Goal: Task Accomplishment & Management: Manage account settings

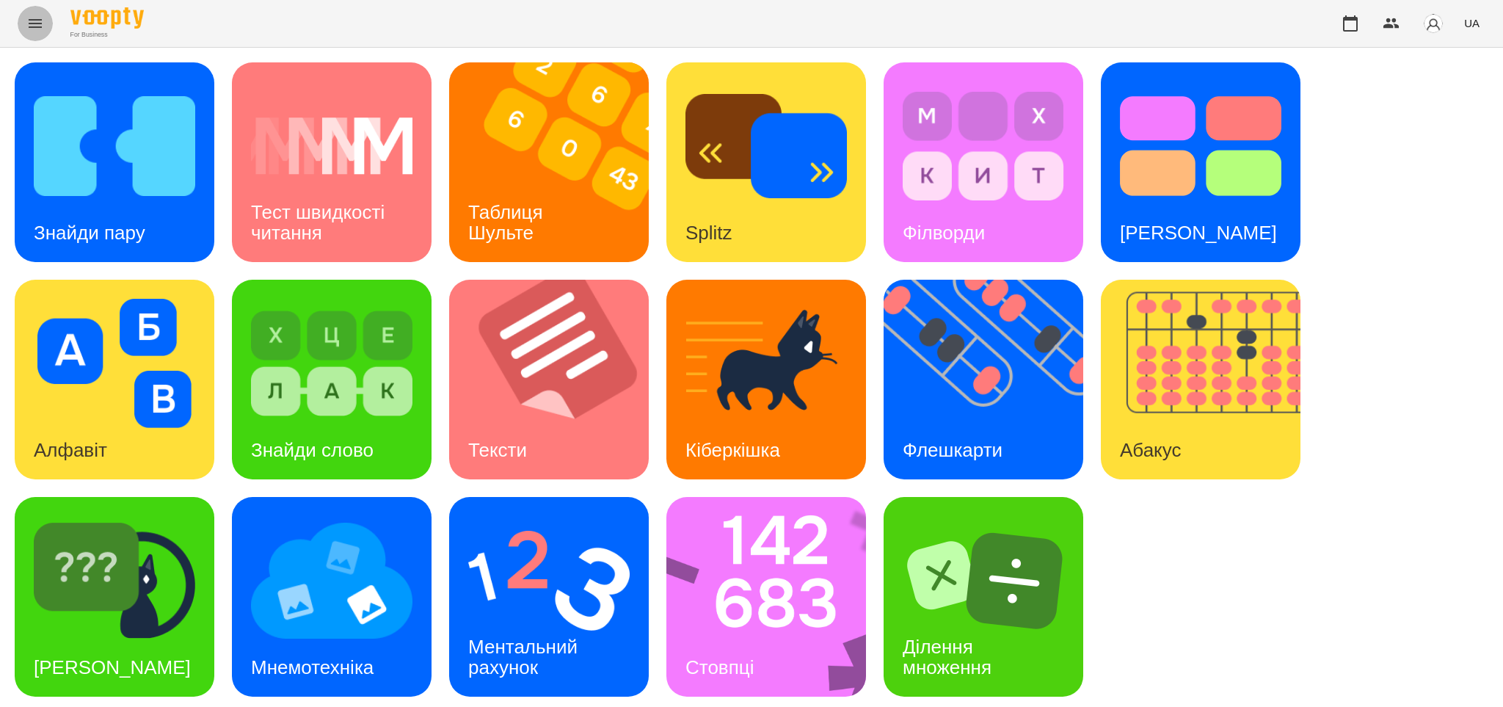
click at [37, 20] on icon "Menu" at bounding box center [35, 23] width 13 height 9
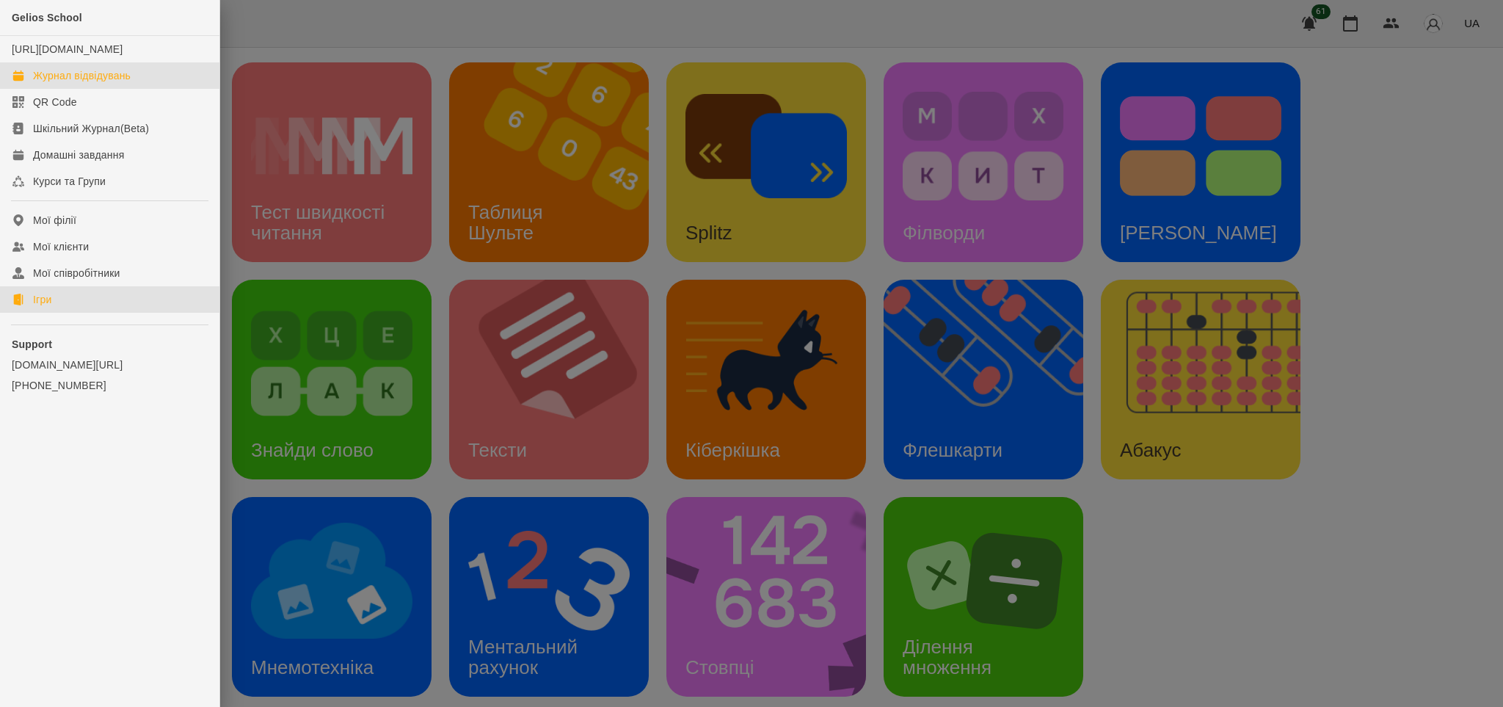
click at [86, 83] on div "Журнал відвідувань" at bounding box center [82, 75] width 98 height 15
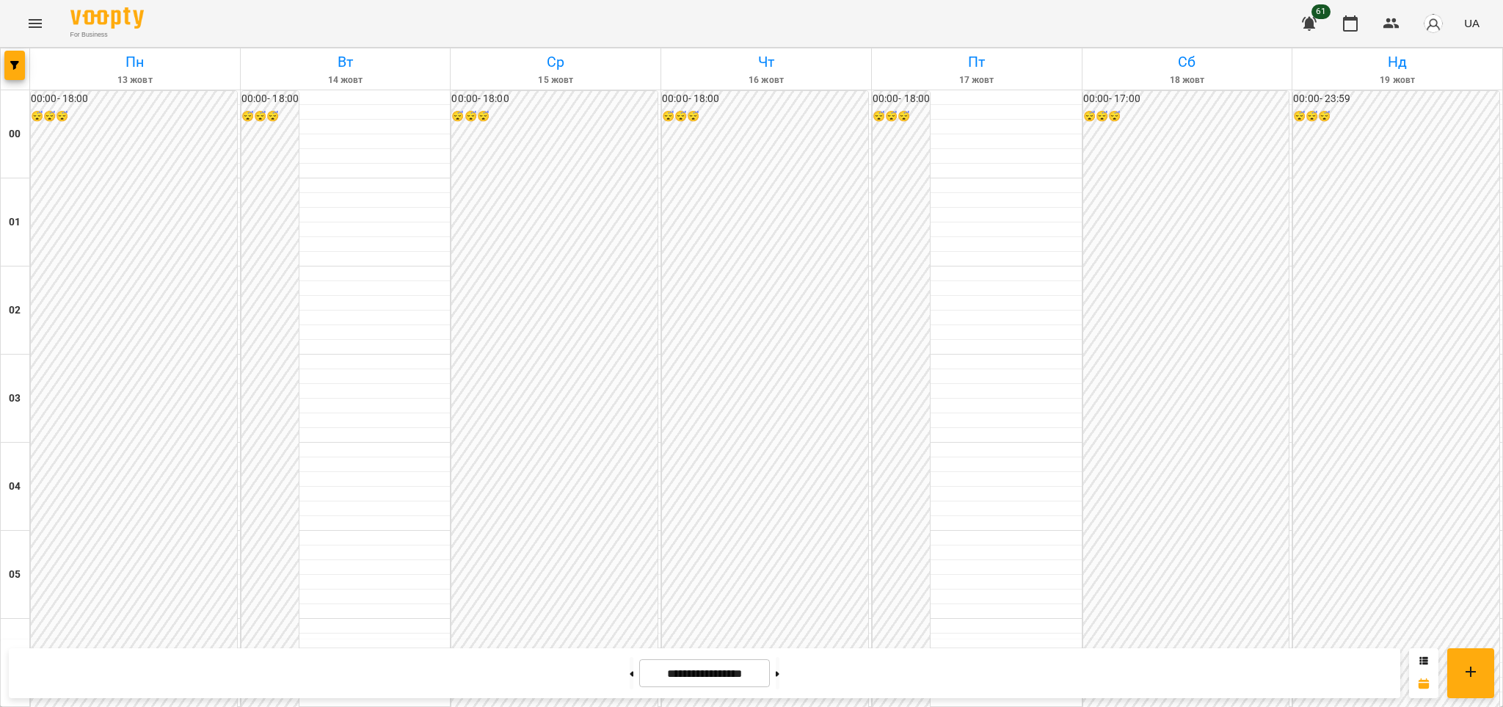
scroll to position [1393, 0]
click at [33, 23] on icon "Menu" at bounding box center [35, 23] width 13 height 9
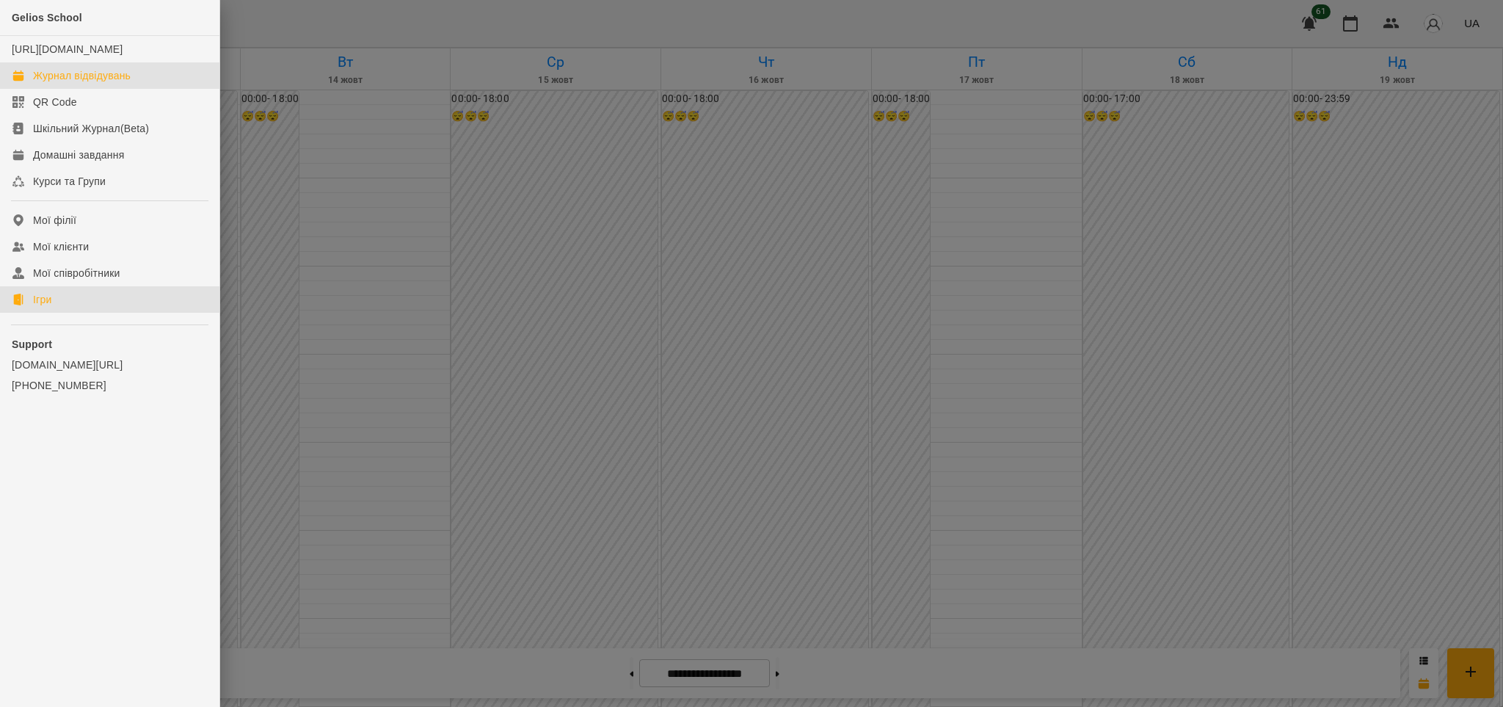
click at [70, 310] on link "Ігри" at bounding box center [109, 299] width 219 height 26
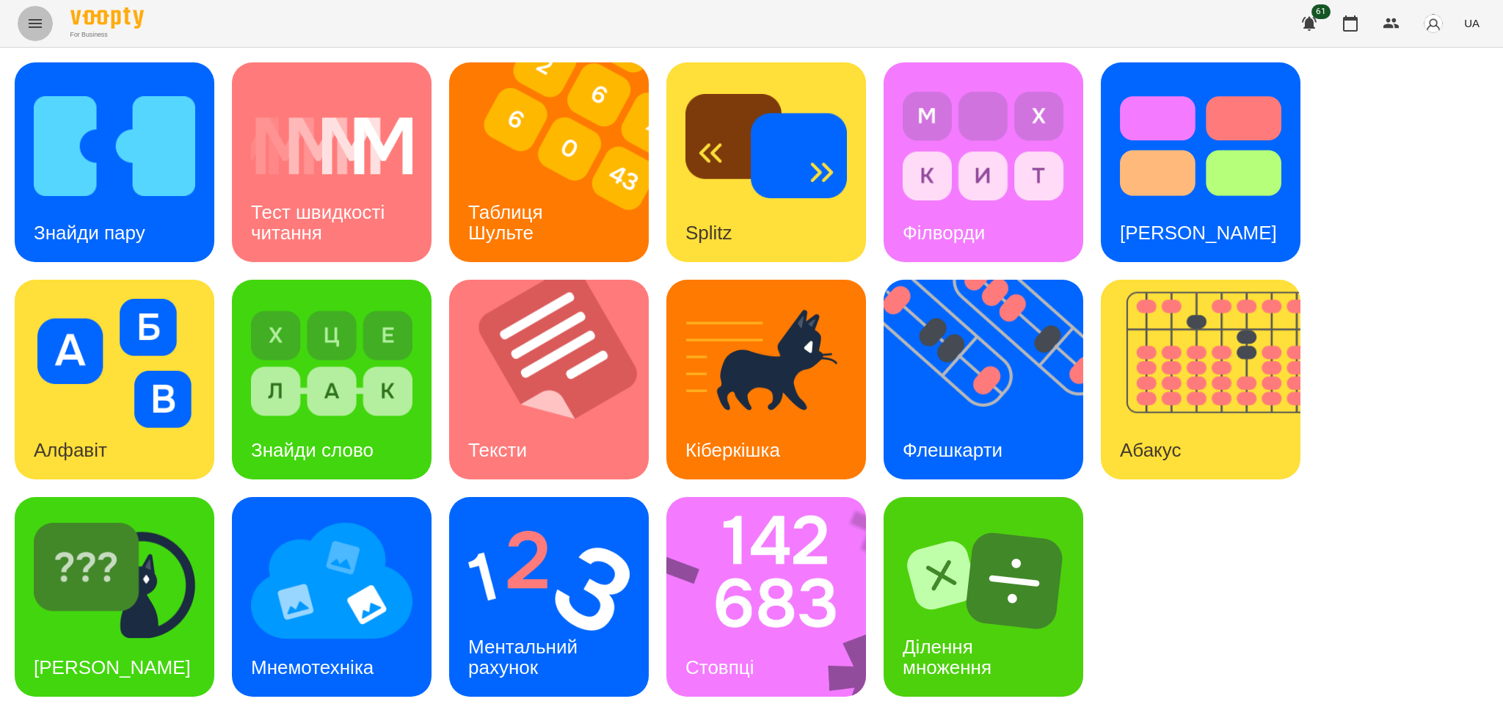
click at [31, 26] on icon "Menu" at bounding box center [35, 23] width 13 height 9
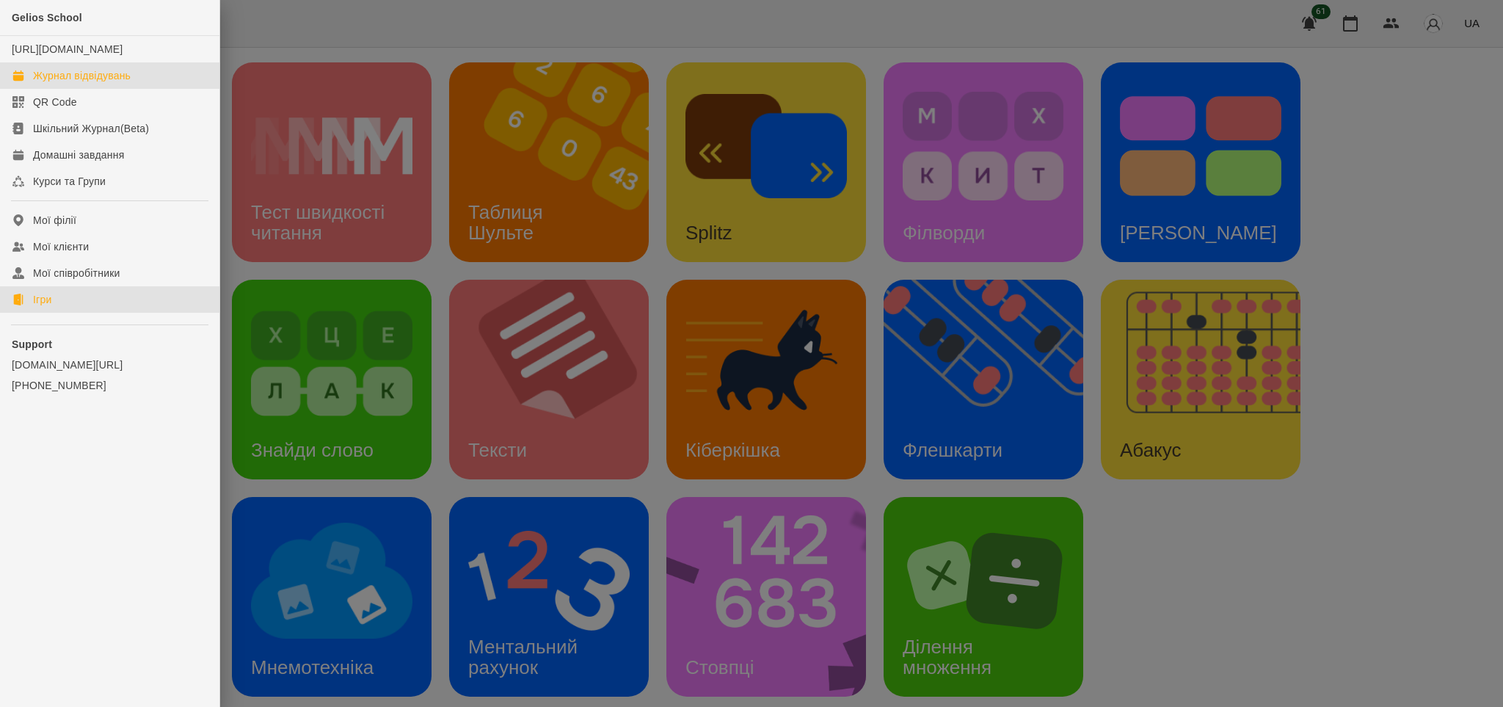
click at [65, 83] on div "Журнал відвідувань" at bounding box center [82, 75] width 98 height 15
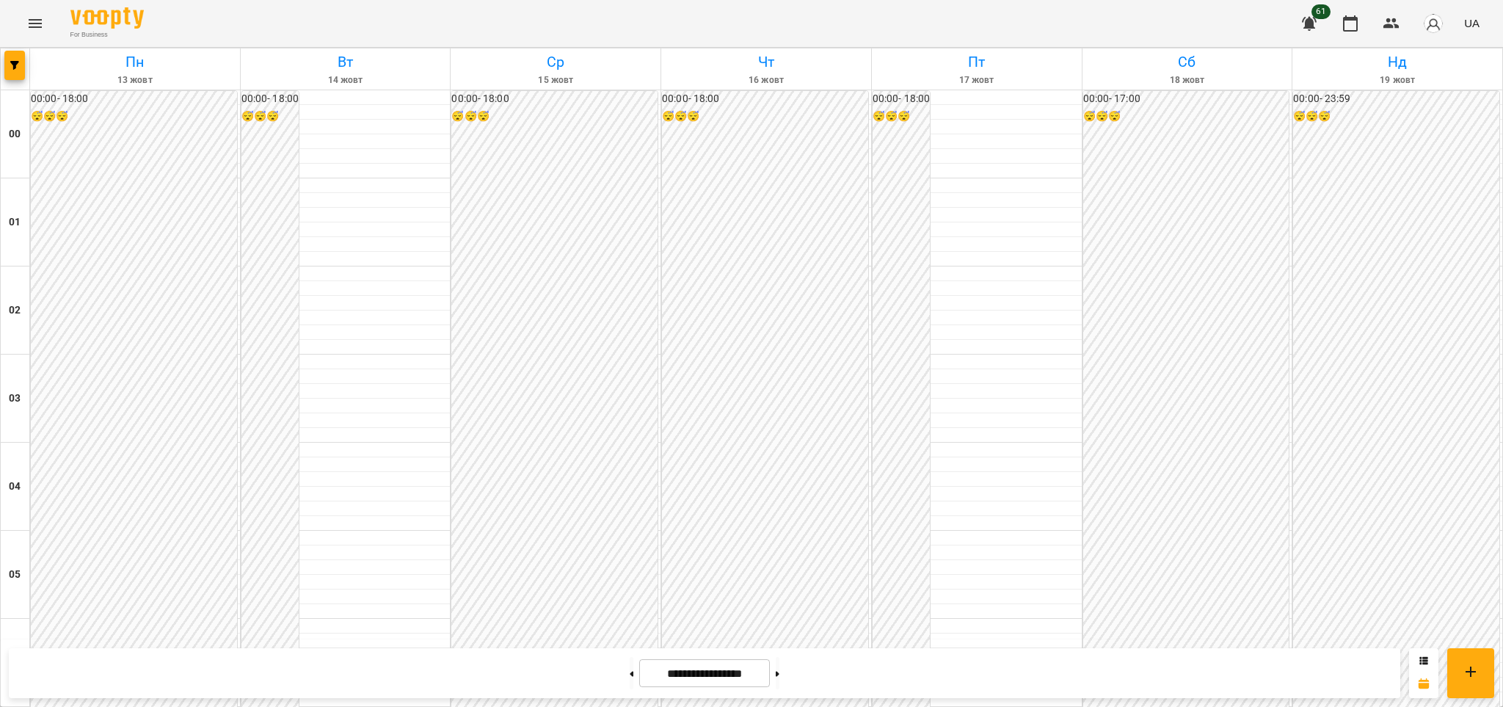
scroll to position [1486, 0]
click at [39, 21] on icon "Menu" at bounding box center [35, 24] width 18 height 18
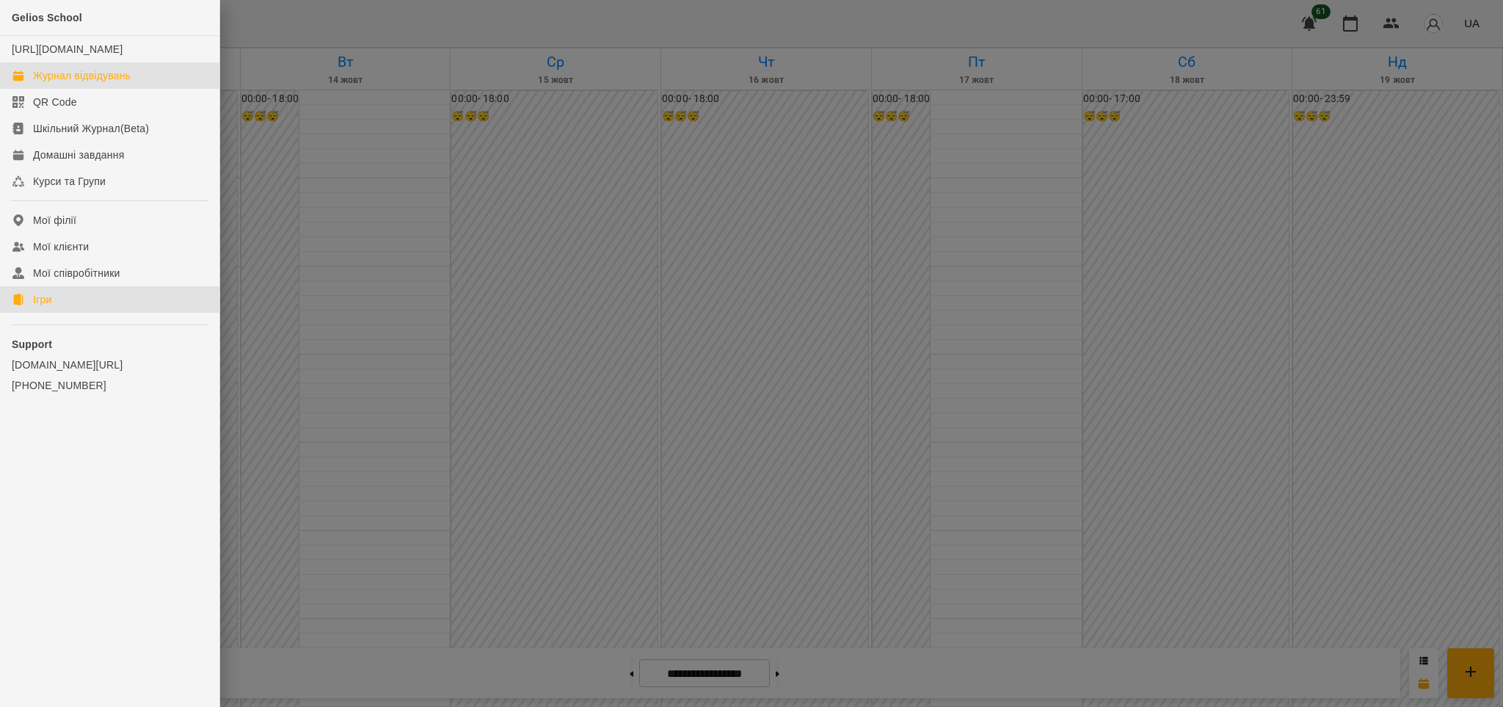
click at [51, 303] on div "Ігри" at bounding box center [42, 299] width 18 height 15
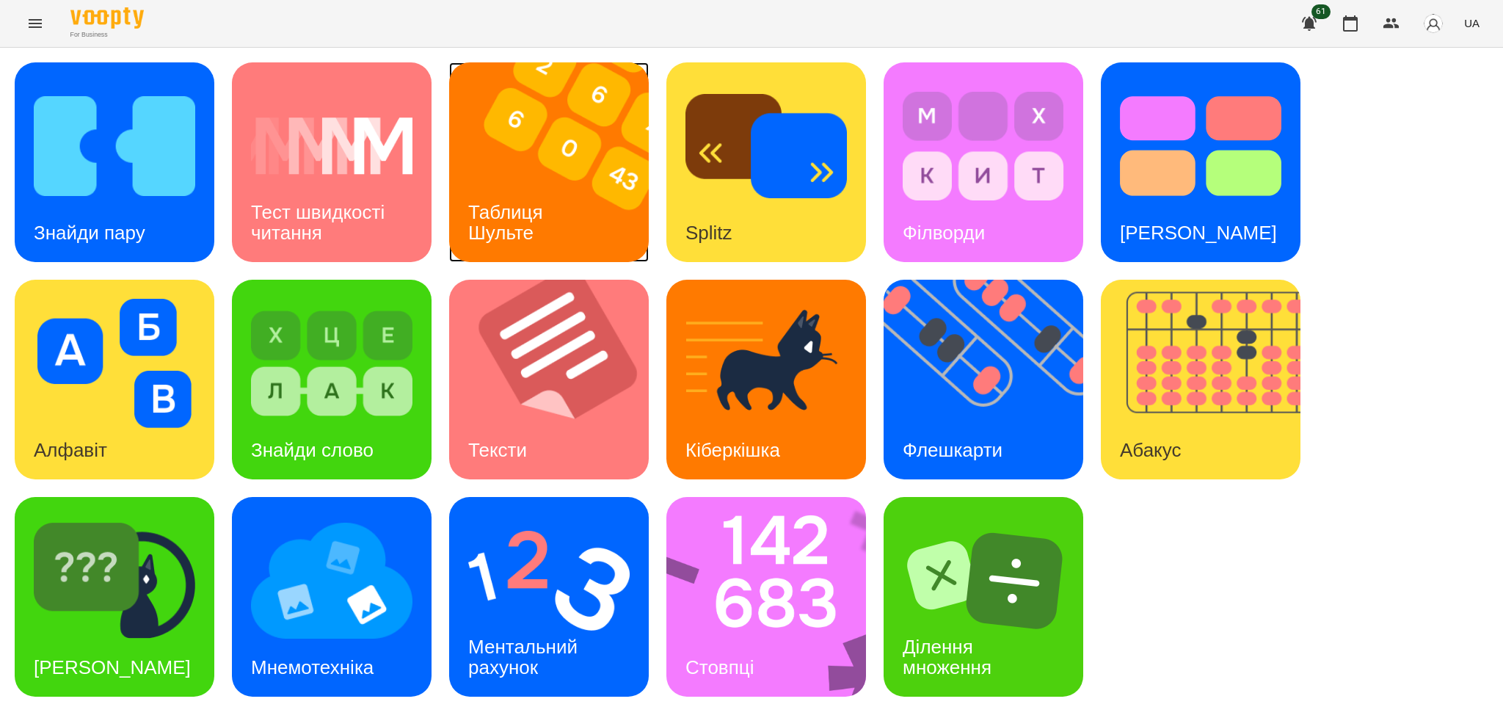
click at [566, 210] on div "Таблиця Шульте" at bounding box center [508, 223] width 118 height 79
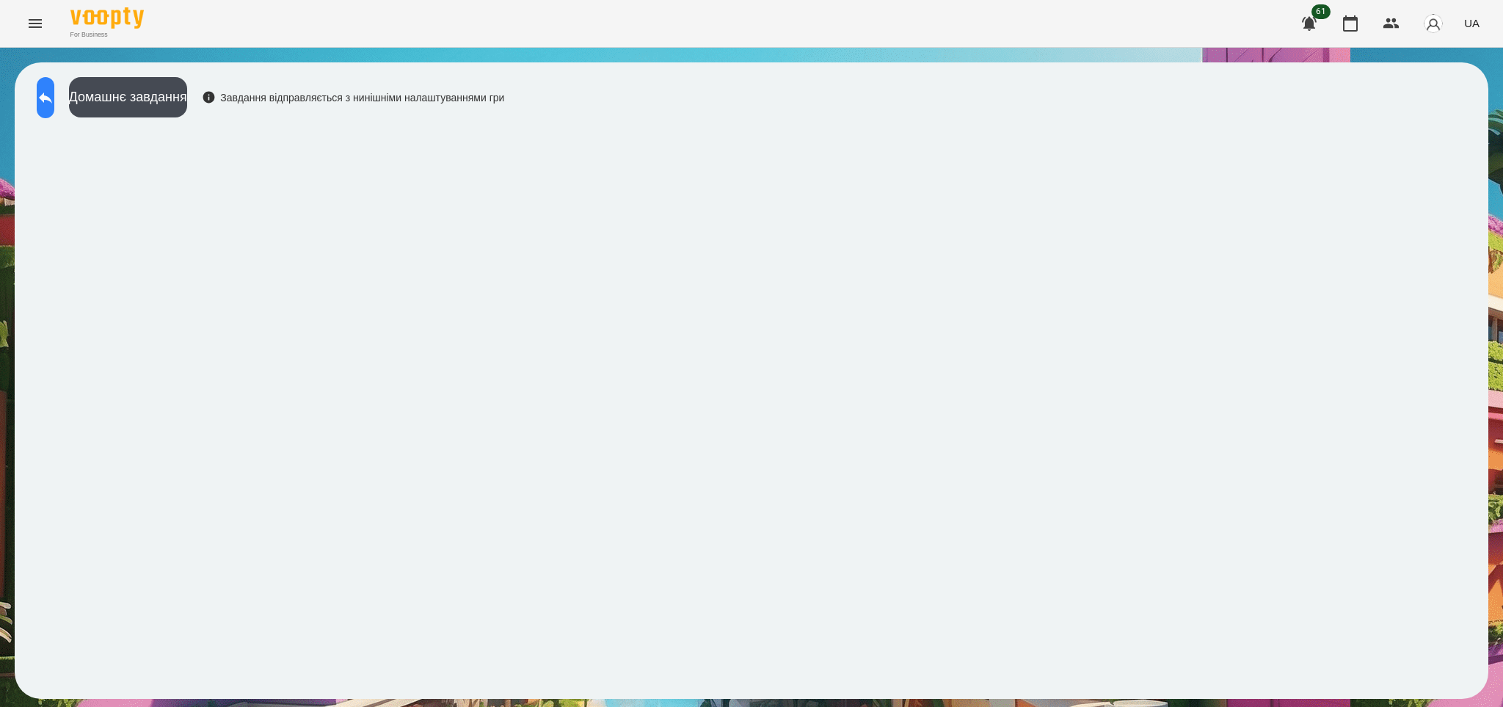
click at [54, 102] on icon at bounding box center [46, 98] width 18 height 18
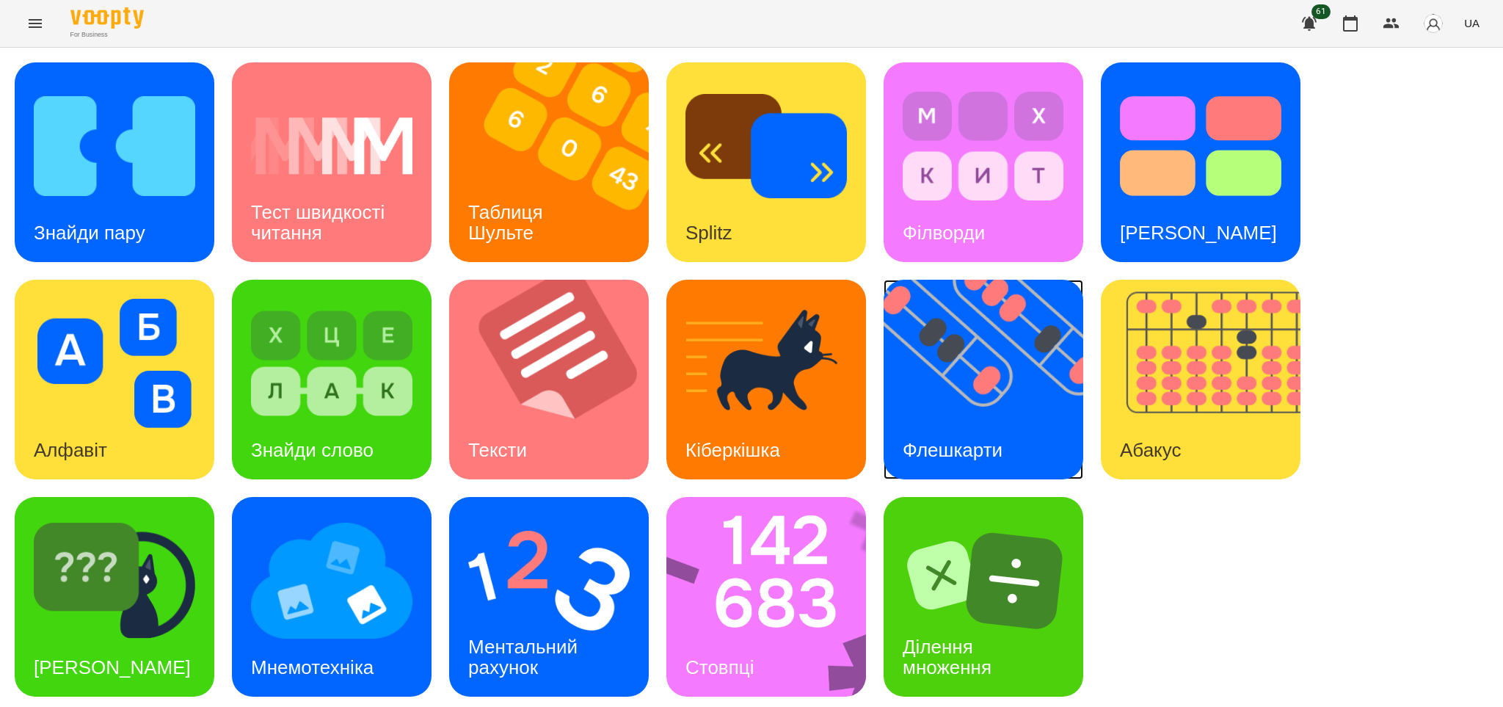
click at [943, 454] on h3 "Флешкарти" at bounding box center [953, 450] width 100 height 22
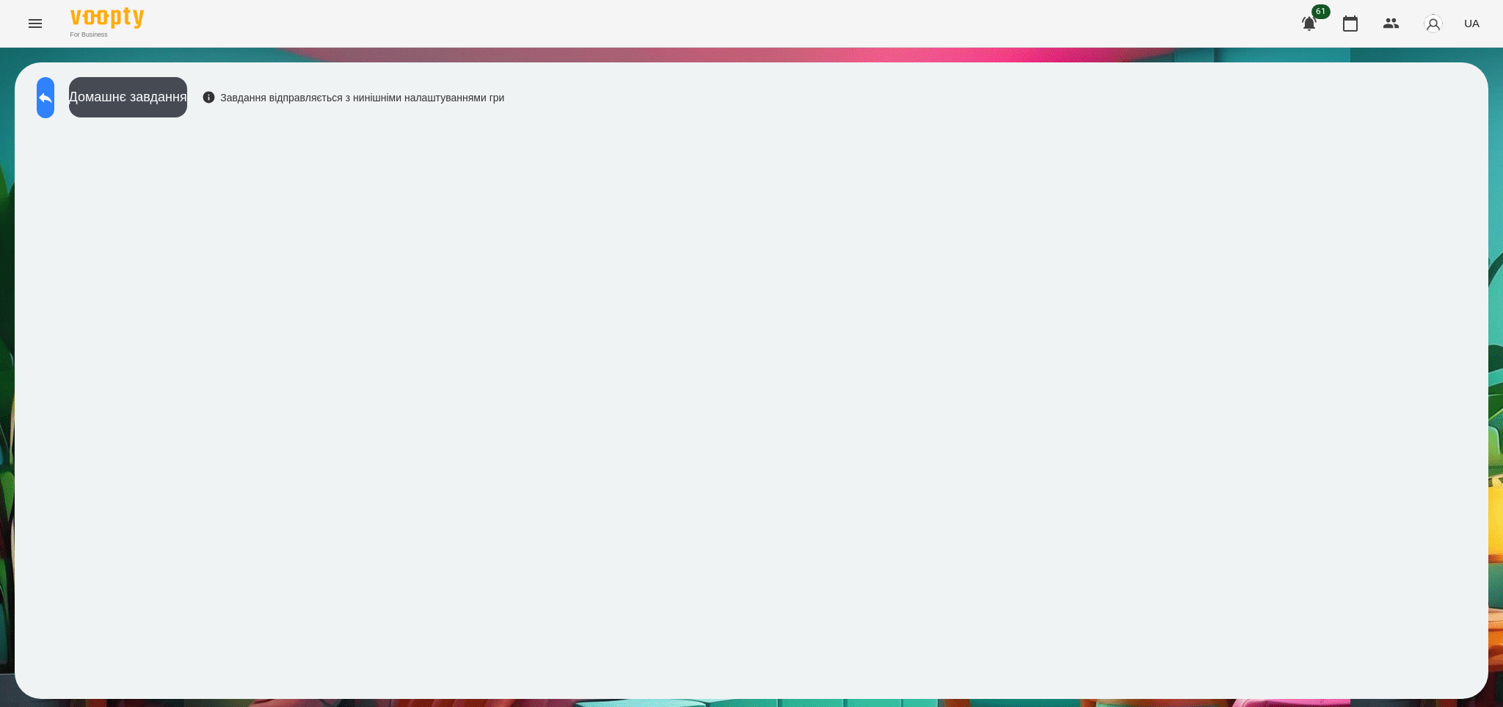
click at [54, 95] on icon at bounding box center [46, 98] width 18 height 18
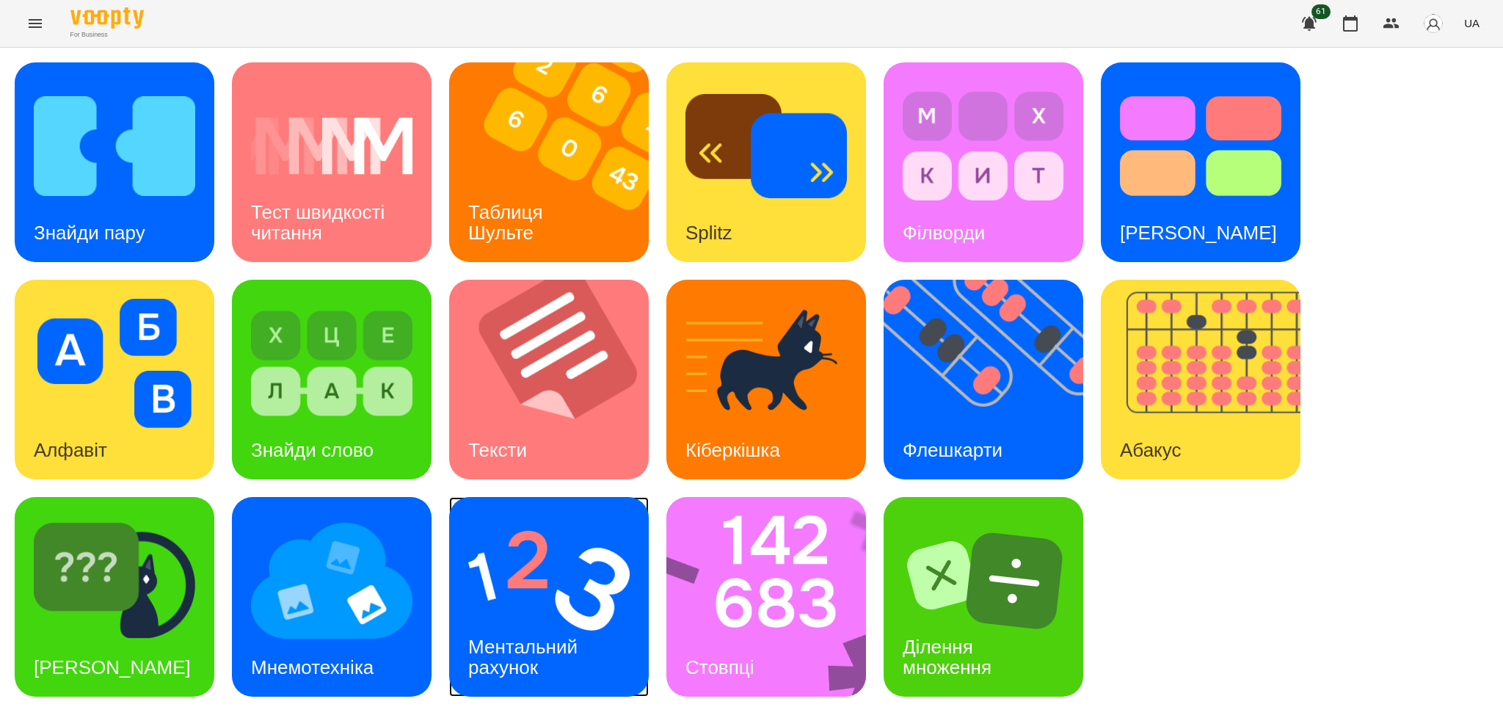
click at [570, 618] on div "Ментальний рахунок" at bounding box center [525, 657] width 153 height 79
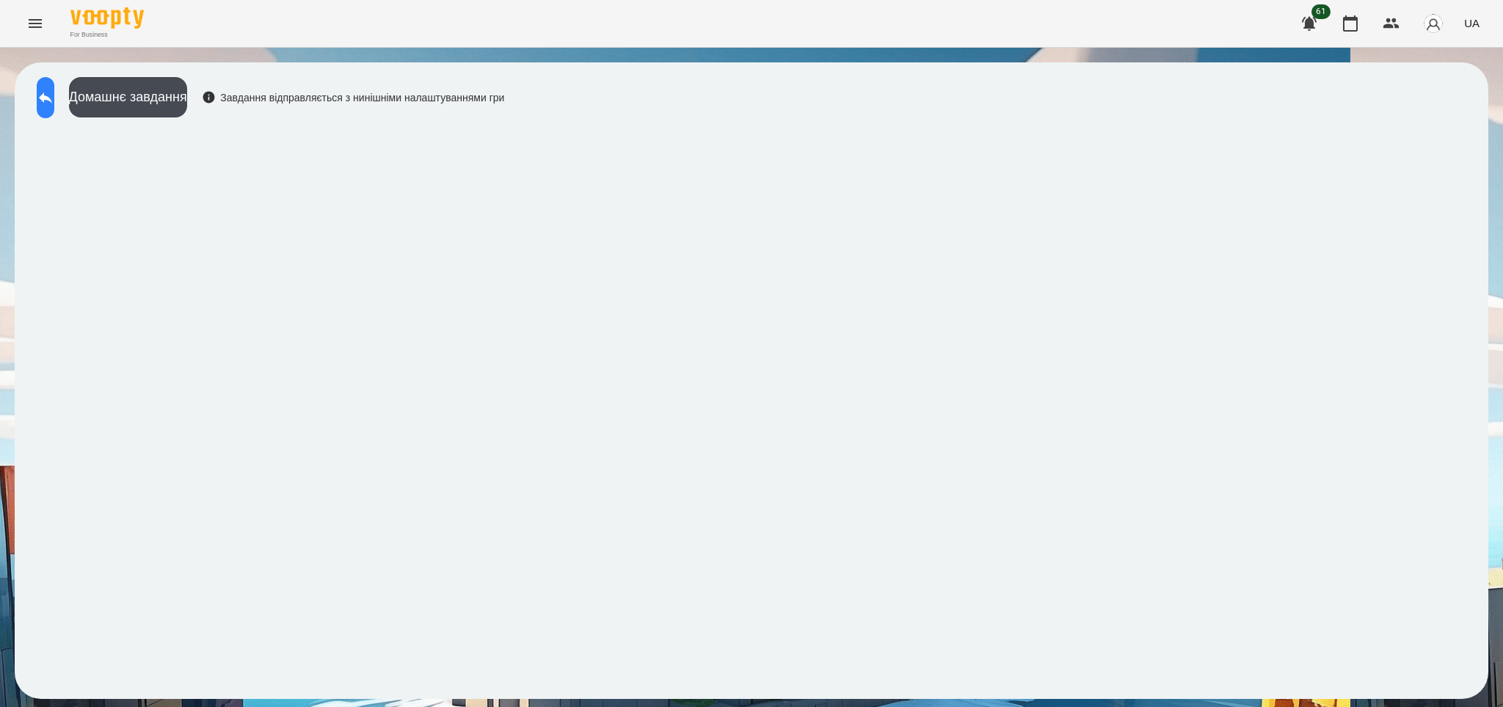
click at [54, 92] on icon at bounding box center [46, 98] width 18 height 18
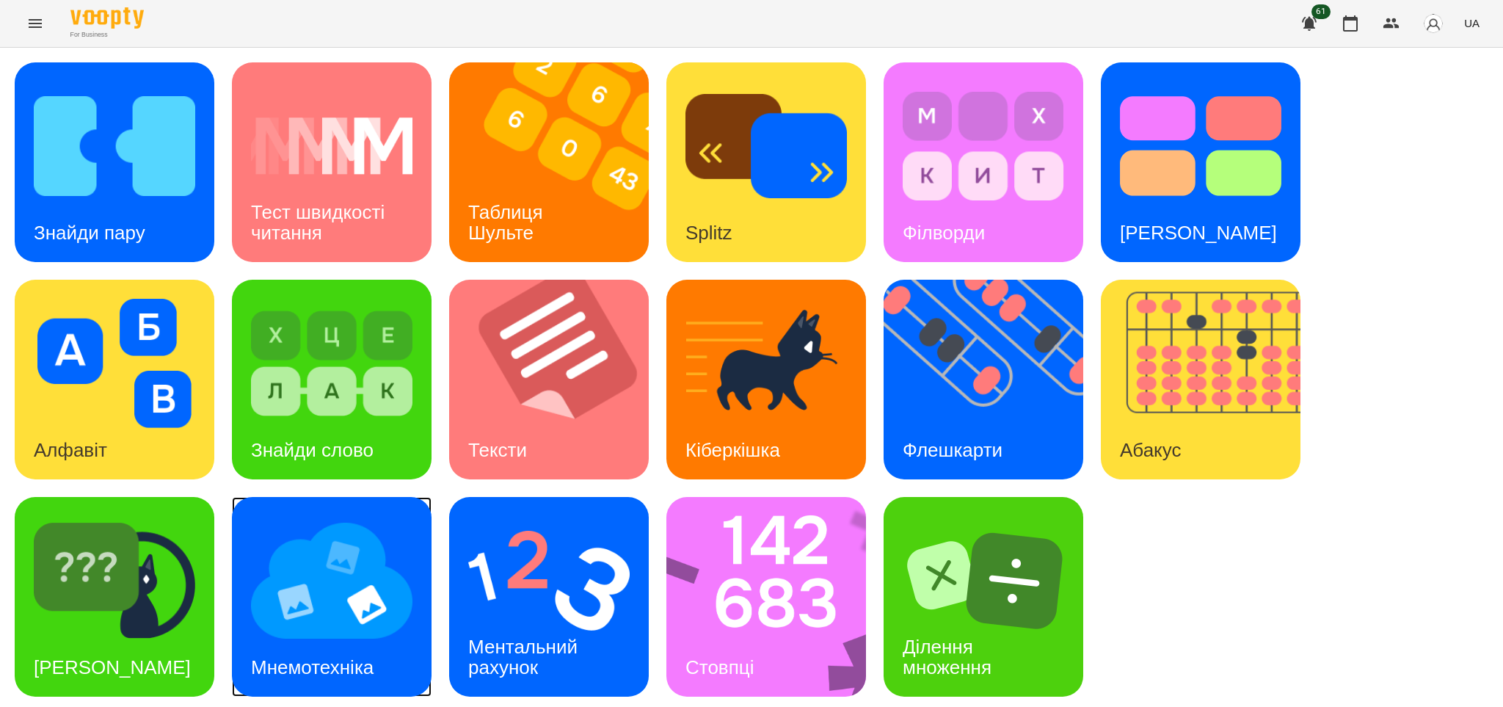
click at [324, 646] on div "Мнемотехніка" at bounding box center [312, 668] width 161 height 58
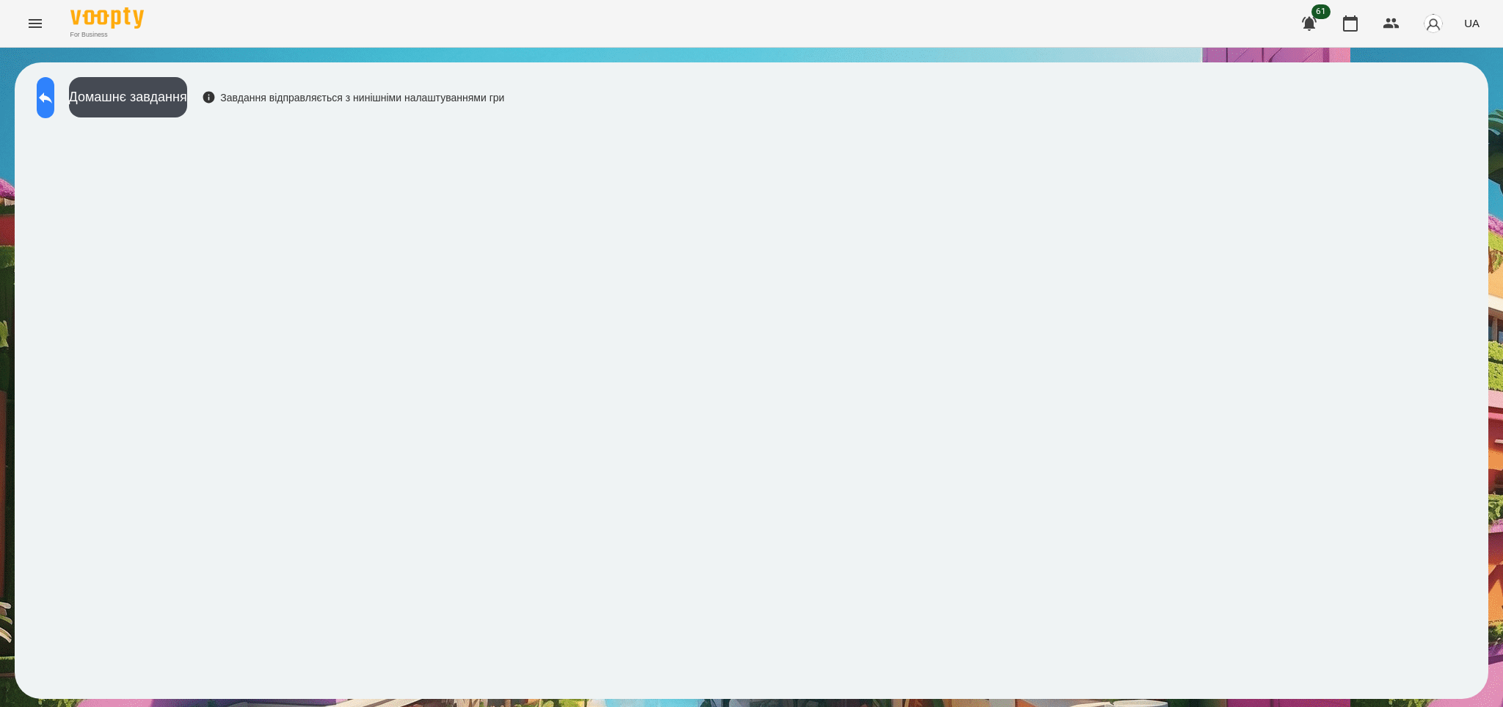
click at [52, 97] on icon at bounding box center [45, 97] width 13 height 11
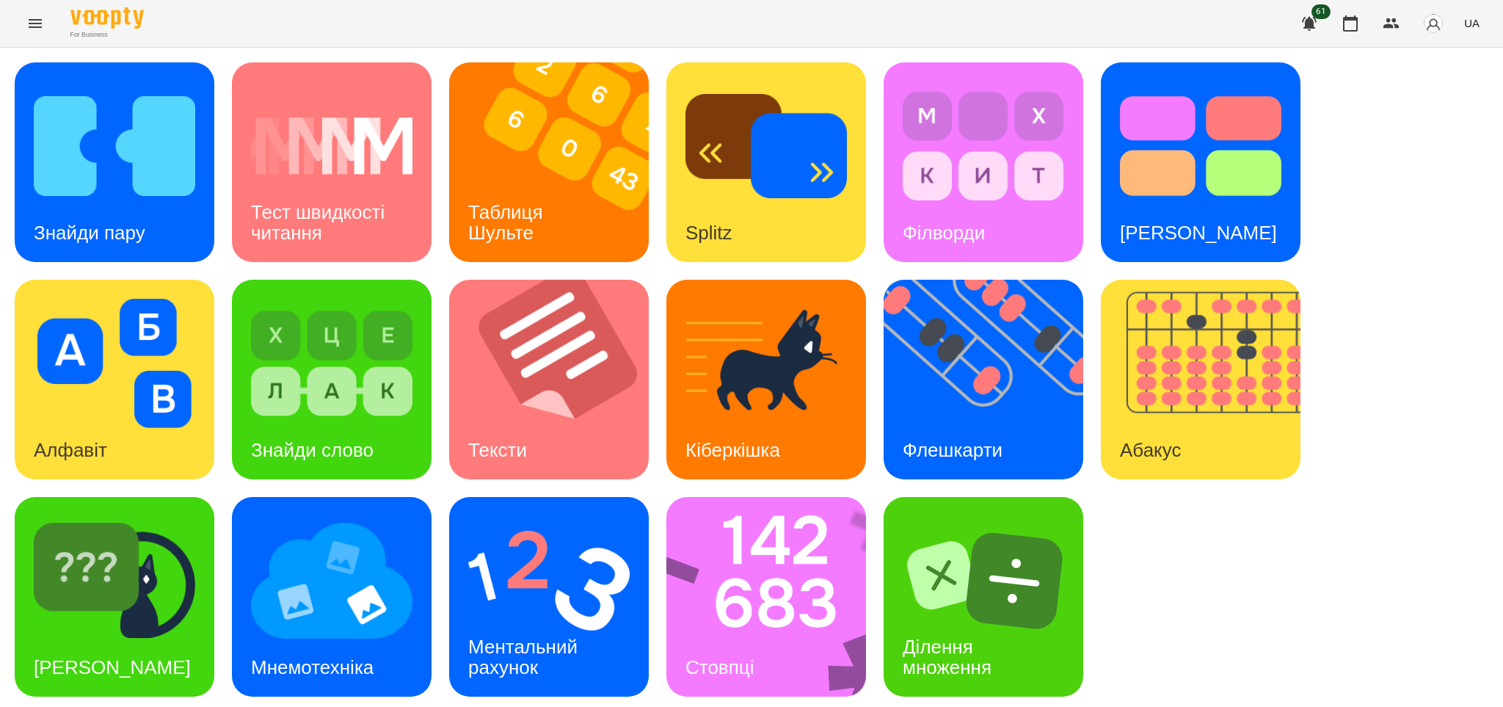
click at [35, 20] on icon "Menu" at bounding box center [35, 23] width 13 height 9
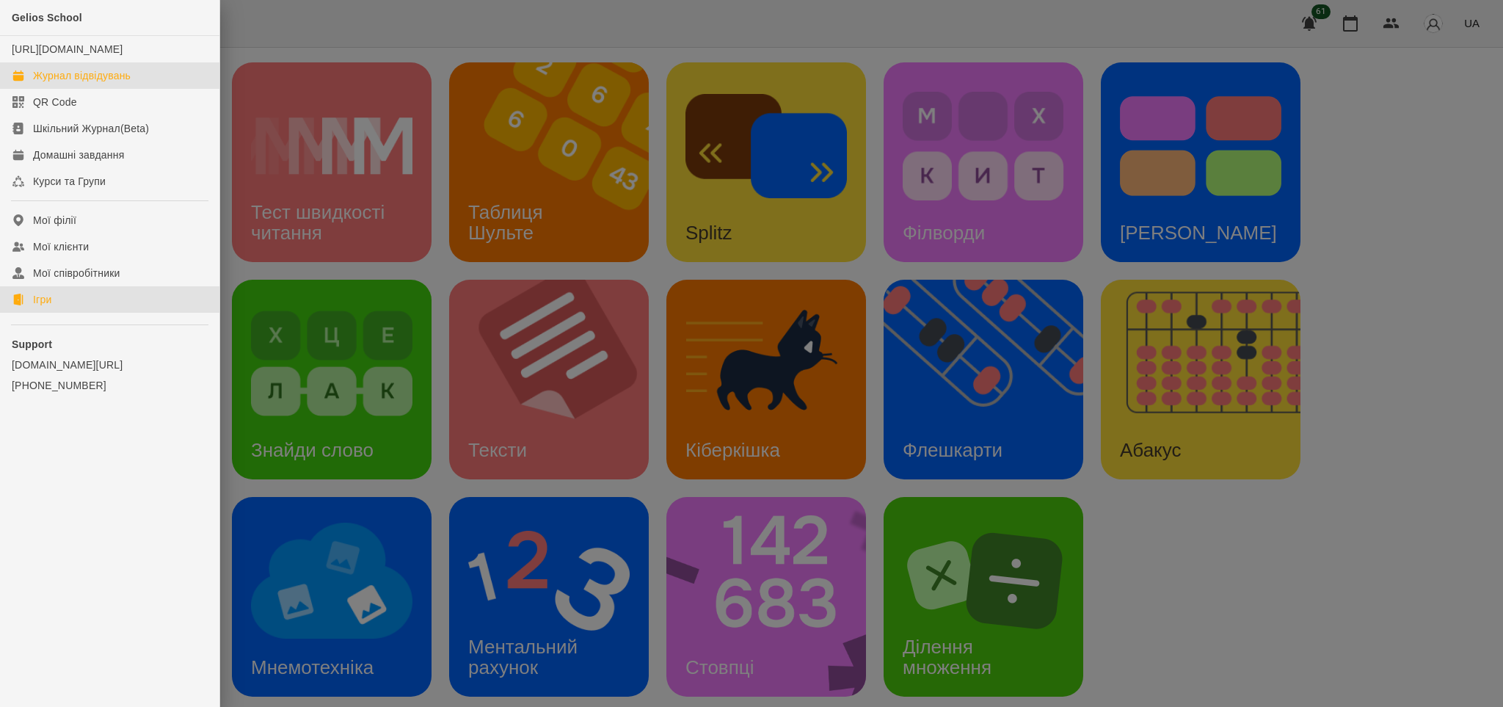
click at [111, 83] on div "Журнал відвідувань" at bounding box center [82, 75] width 98 height 15
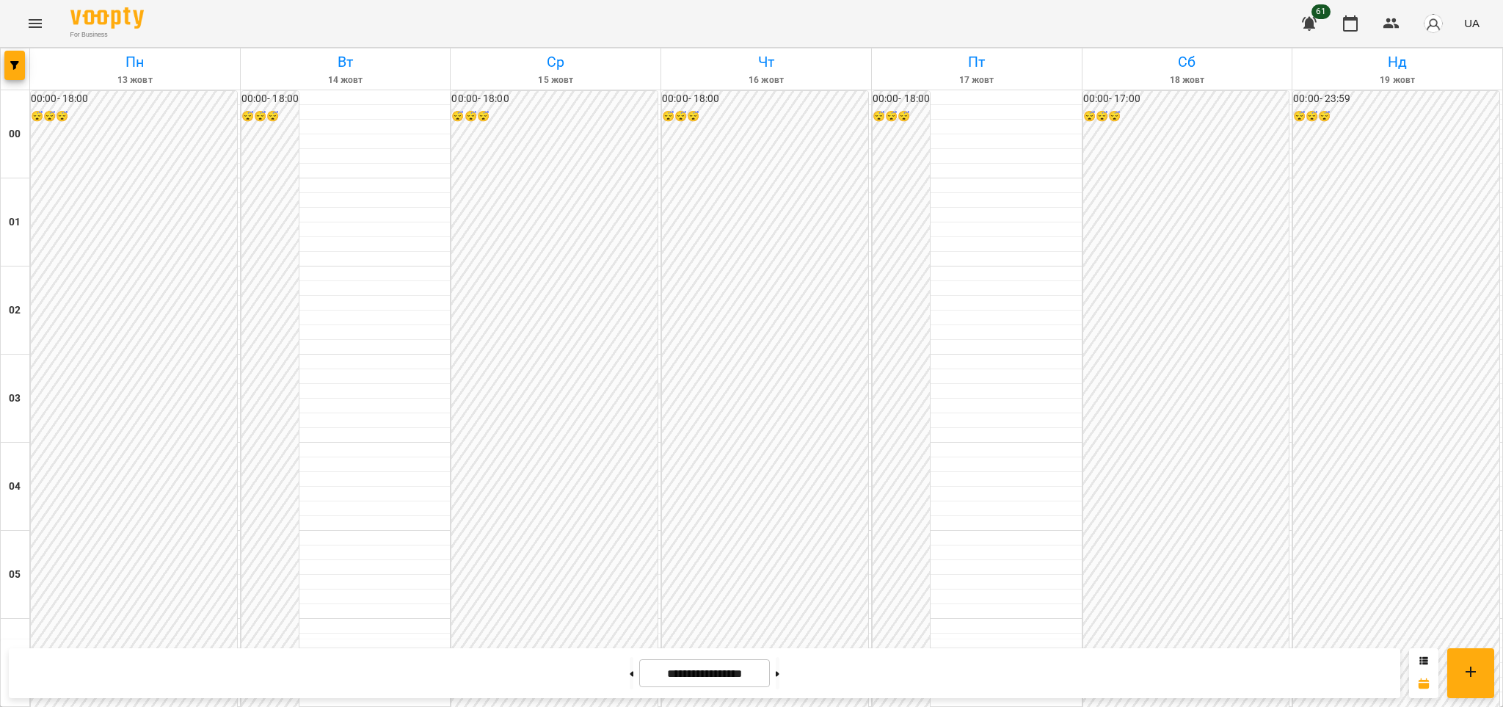
scroll to position [1309, 0]
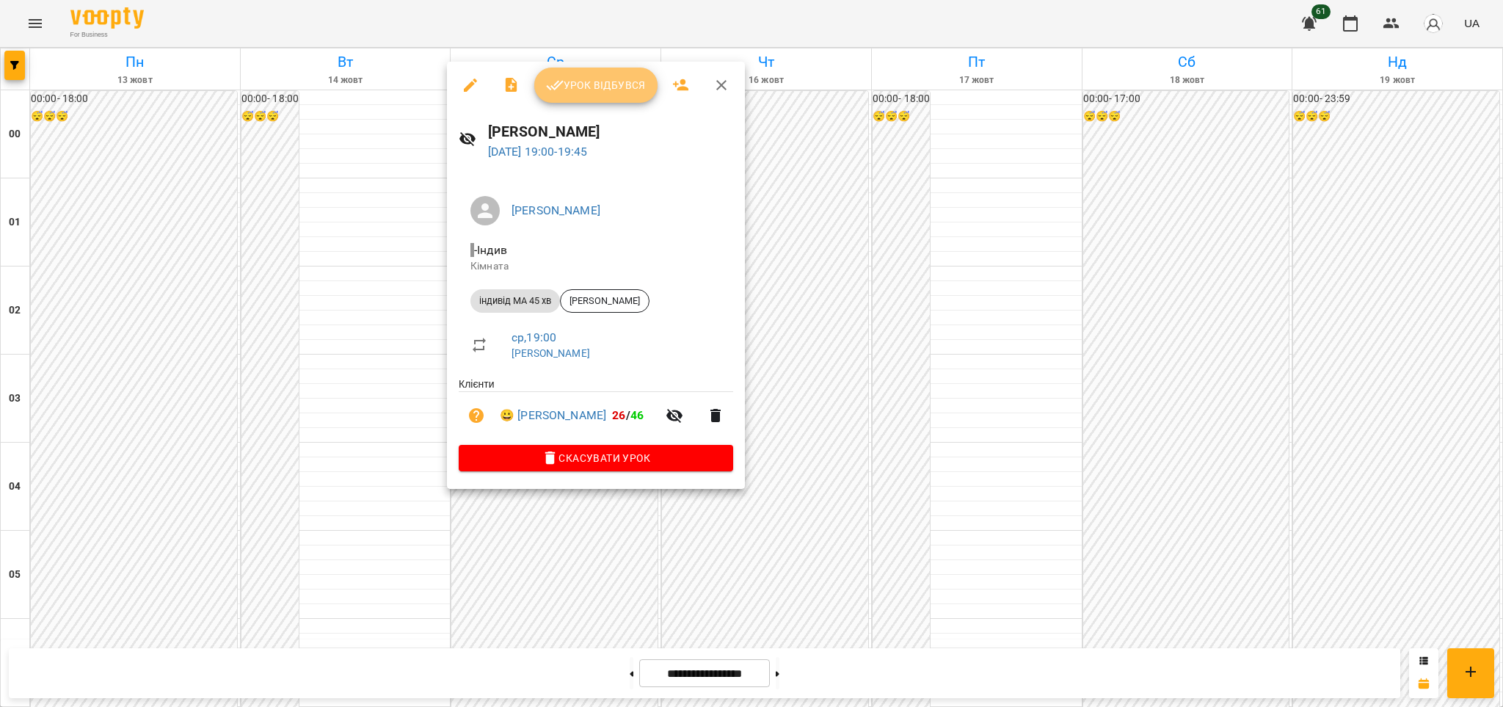
click at [624, 84] on span "Урок відбувся" at bounding box center [596, 85] width 100 height 18
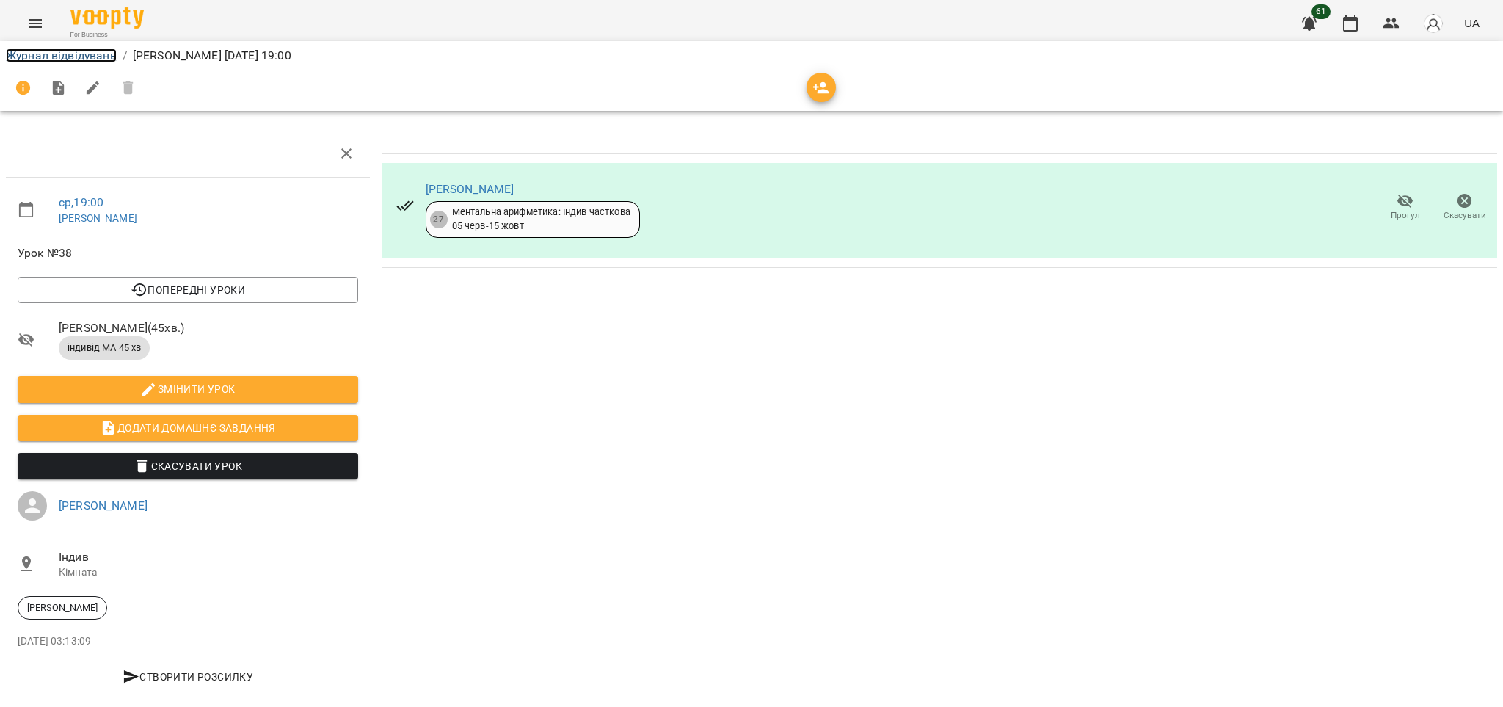
click at [95, 54] on link "Журнал відвідувань" at bounding box center [61, 55] width 111 height 14
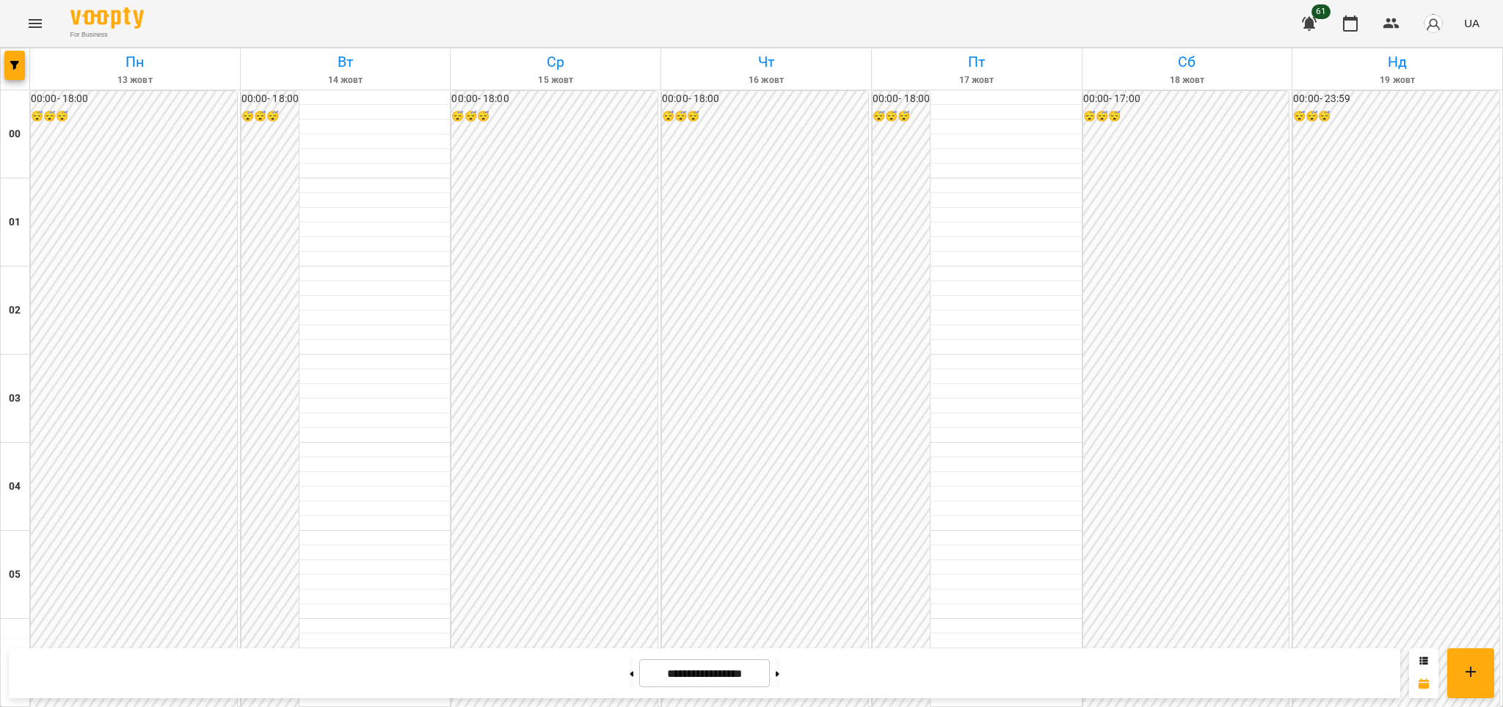
scroll to position [1563, 0]
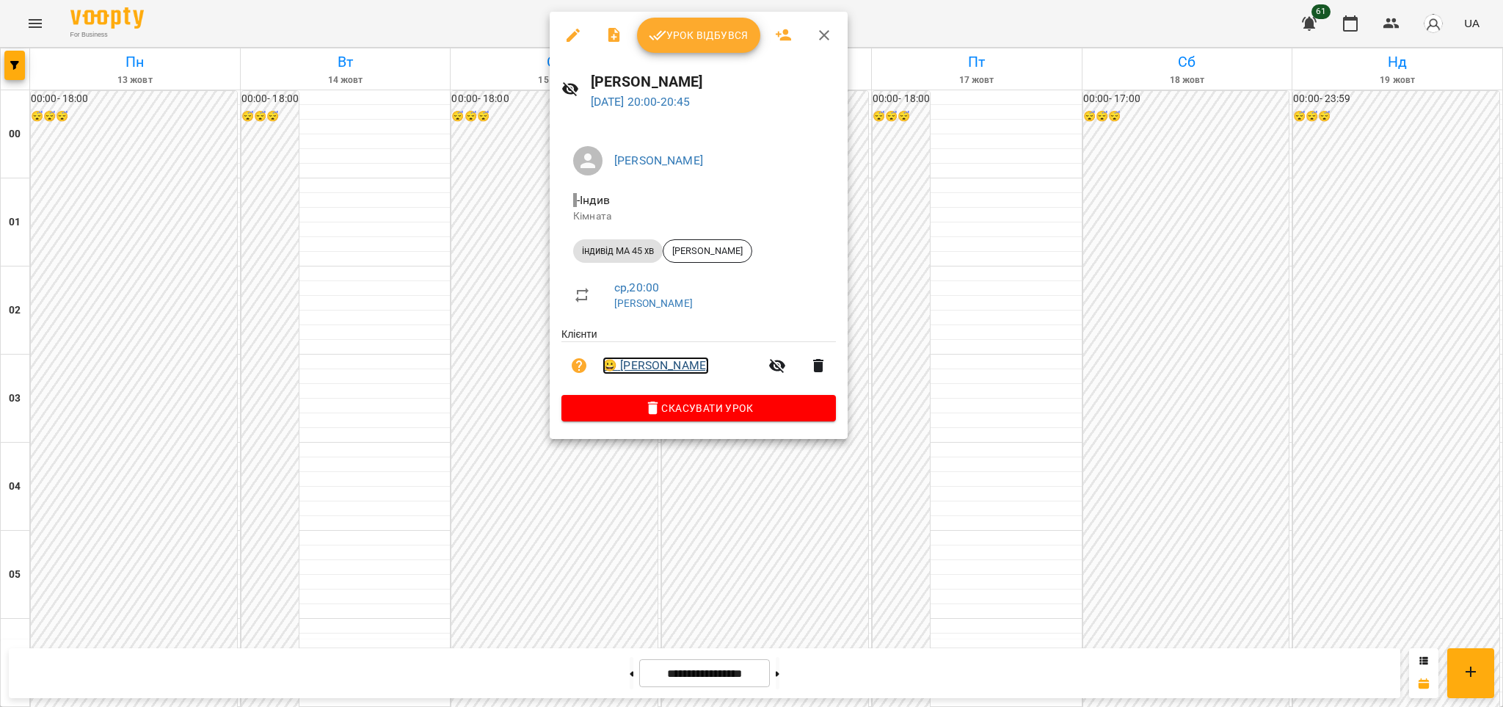
click at [689, 362] on link "😀 [PERSON_NAME]" at bounding box center [656, 366] width 106 height 18
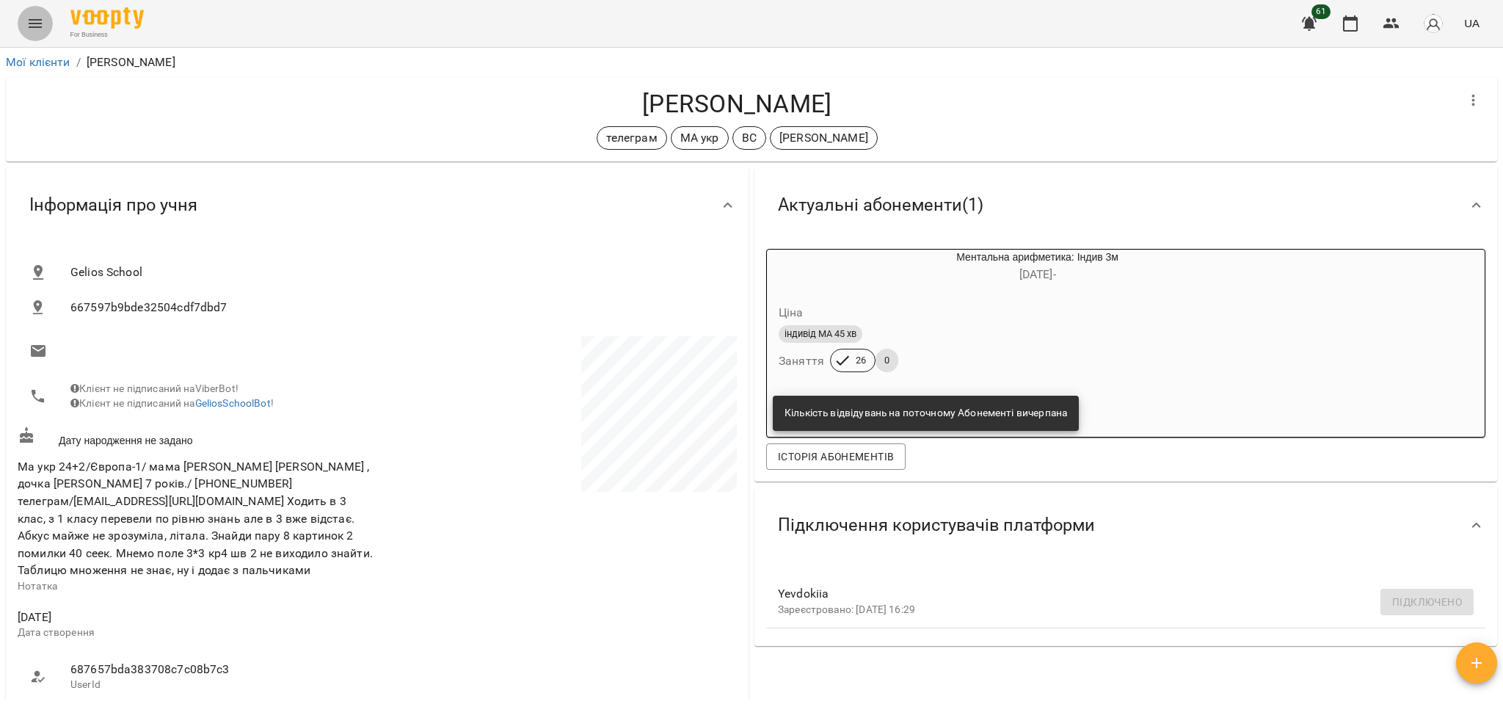
click at [41, 24] on icon "Menu" at bounding box center [35, 24] width 18 height 18
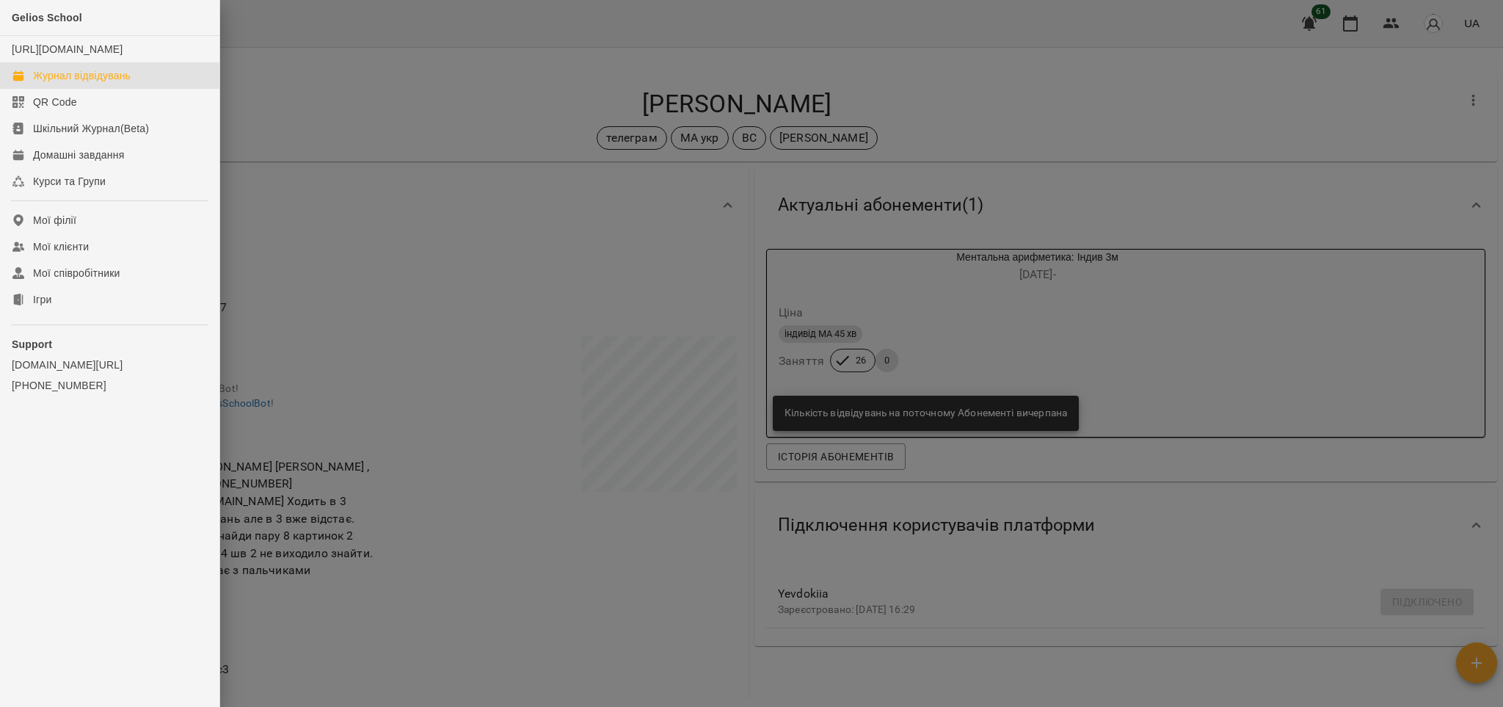
click at [59, 83] on div "Журнал відвідувань" at bounding box center [82, 75] width 98 height 15
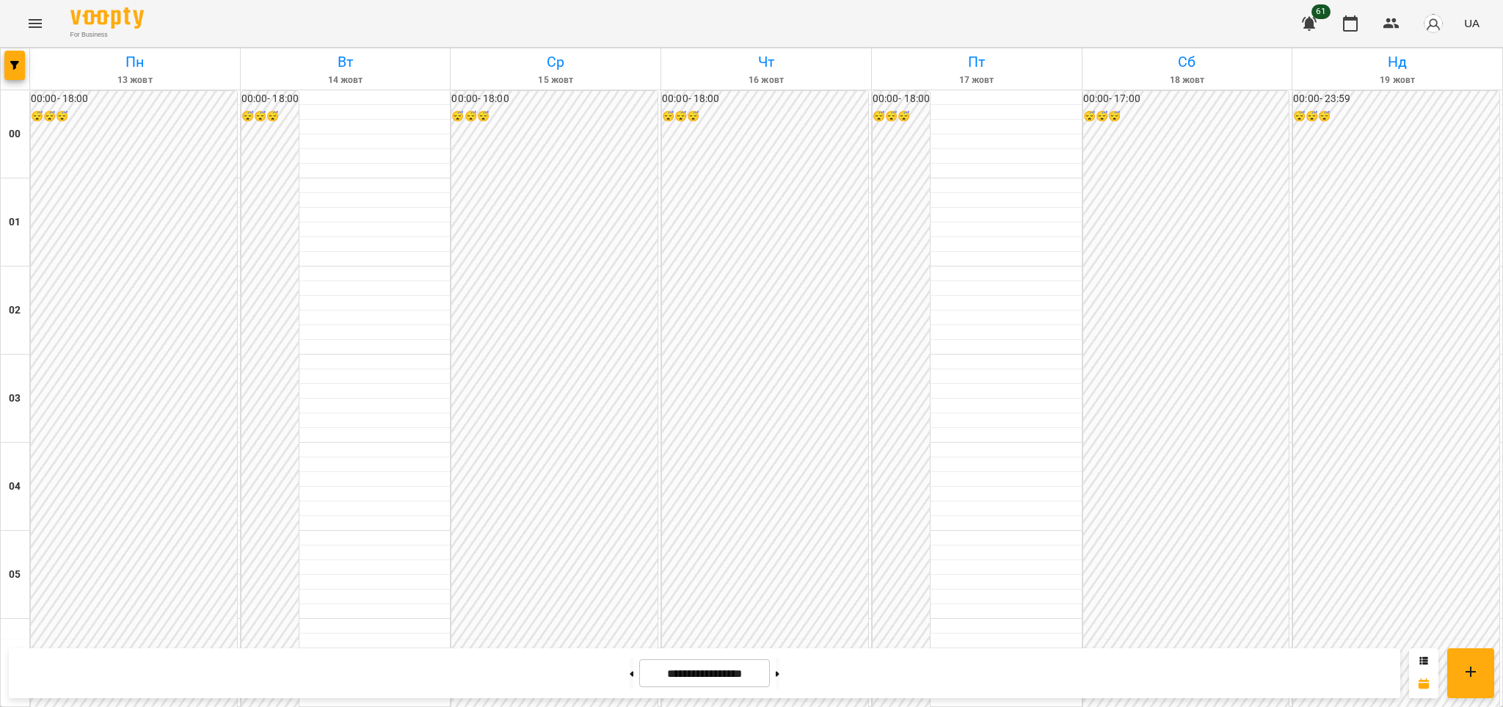
scroll to position [1563, 0]
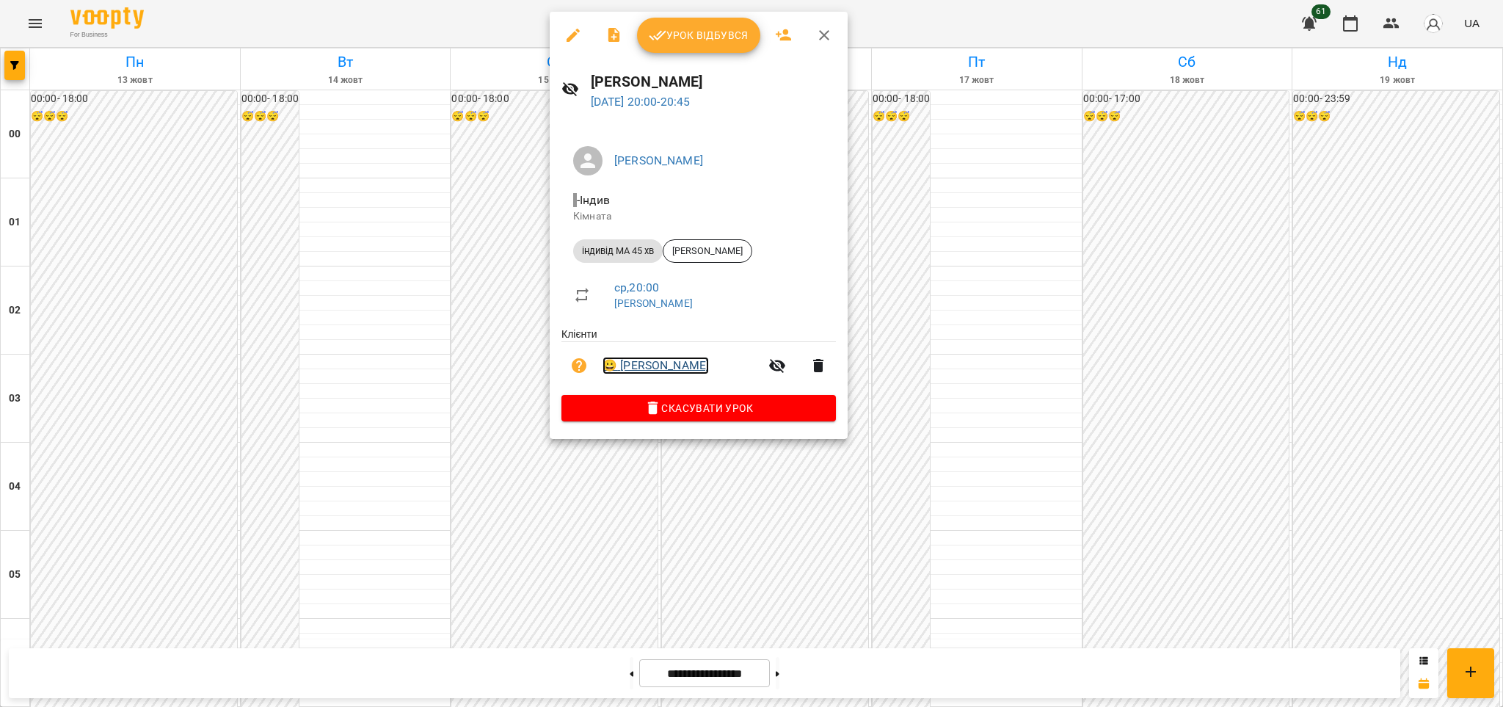
click at [668, 366] on link "😀 [PERSON_NAME]" at bounding box center [656, 366] width 106 height 18
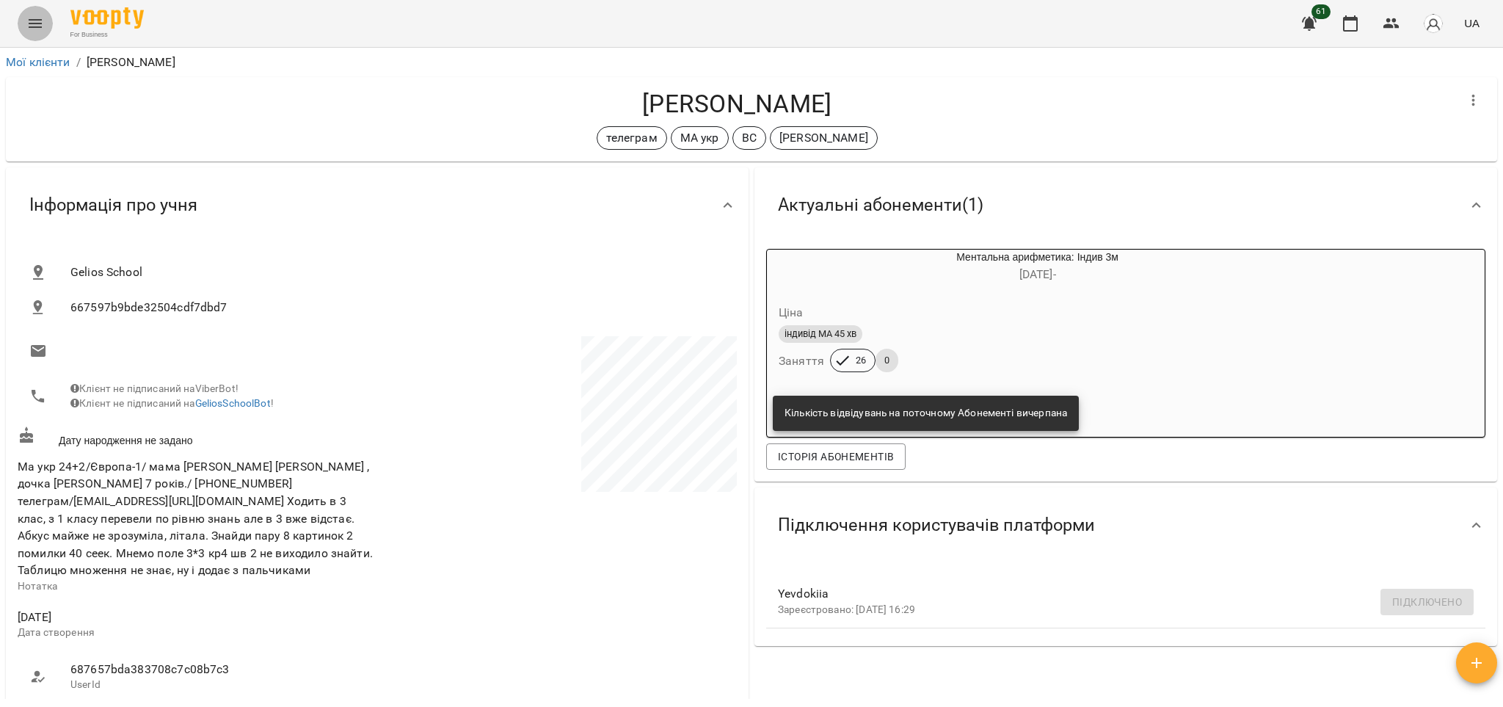
click at [30, 21] on icon "Menu" at bounding box center [35, 24] width 18 height 18
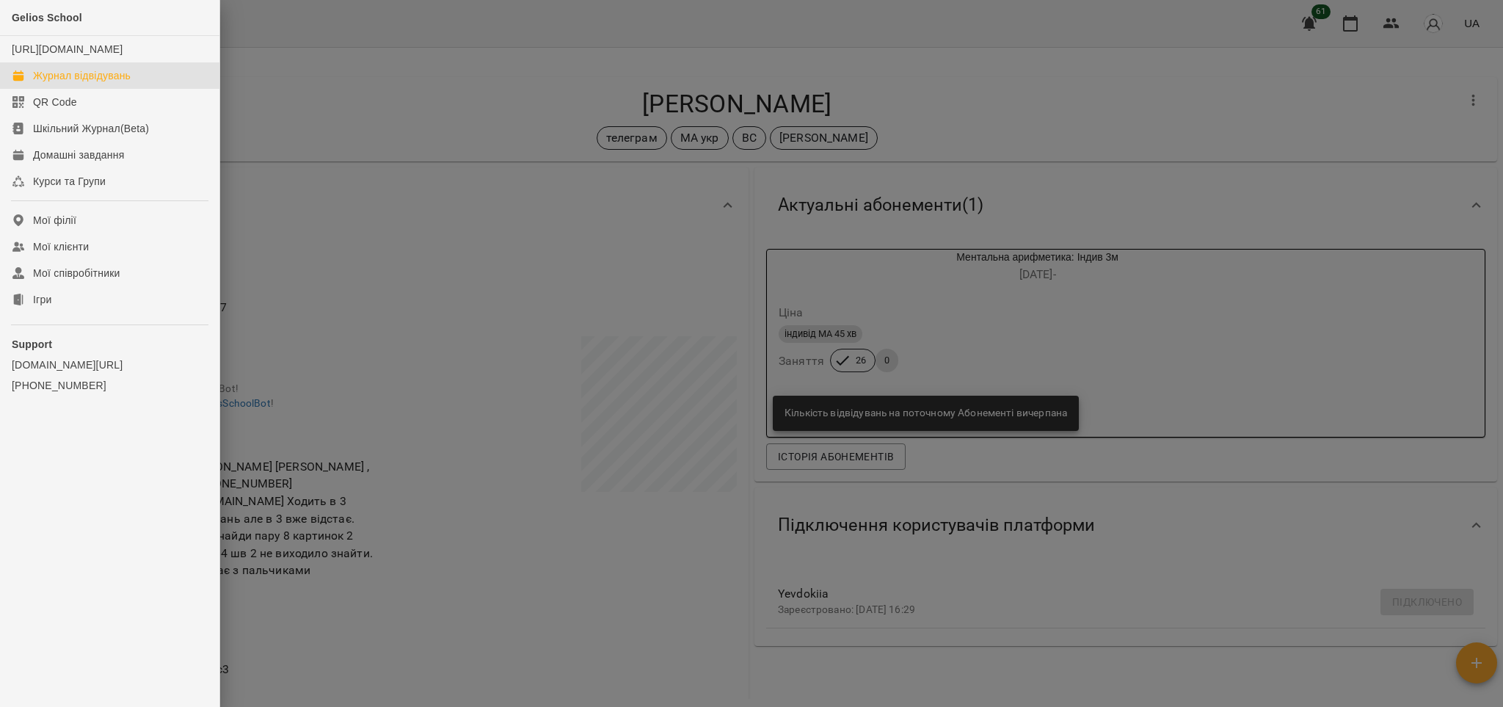
click at [115, 83] on div "Журнал відвідувань" at bounding box center [82, 75] width 98 height 15
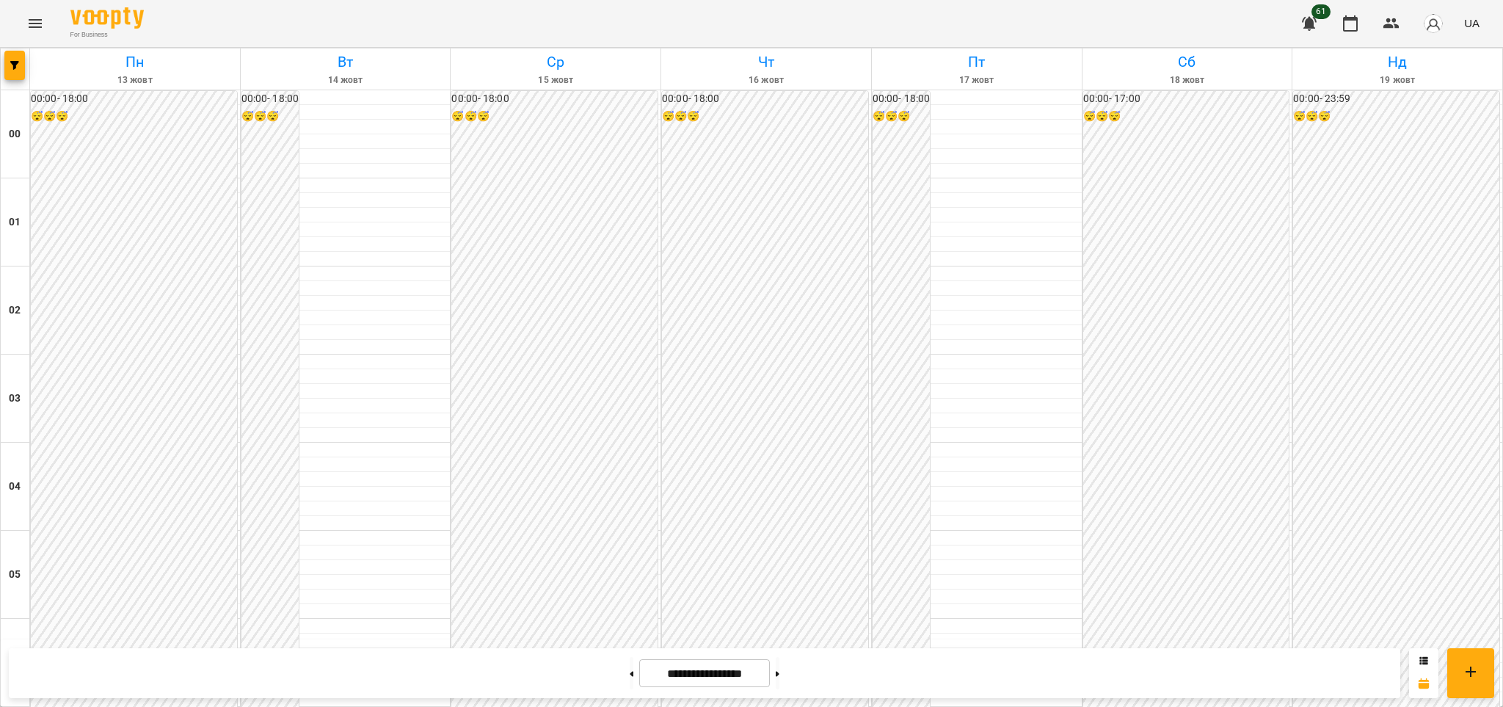
scroll to position [1503, 0]
click at [33, 24] on icon "Menu" at bounding box center [35, 24] width 18 height 18
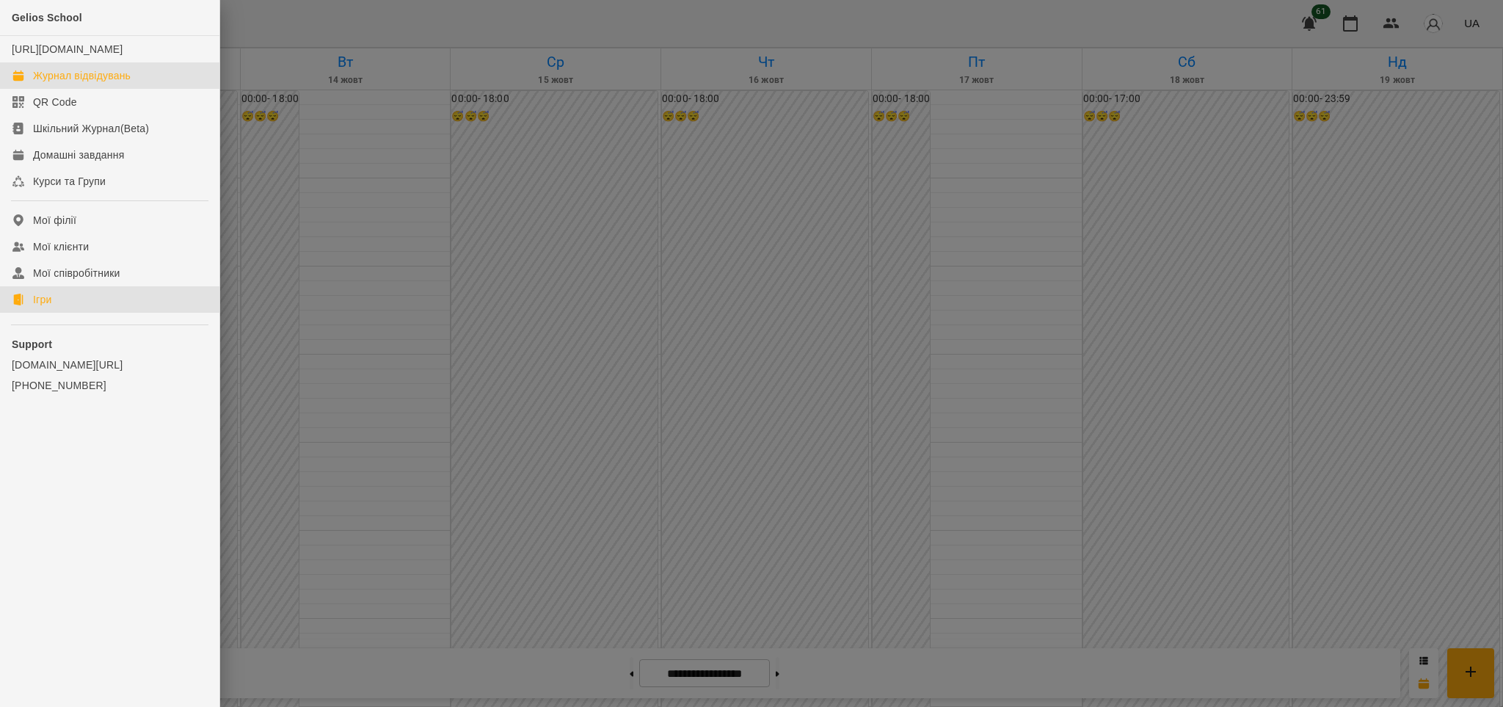
click at [54, 306] on link "Ігри" at bounding box center [109, 299] width 219 height 26
